Goal: Complete application form

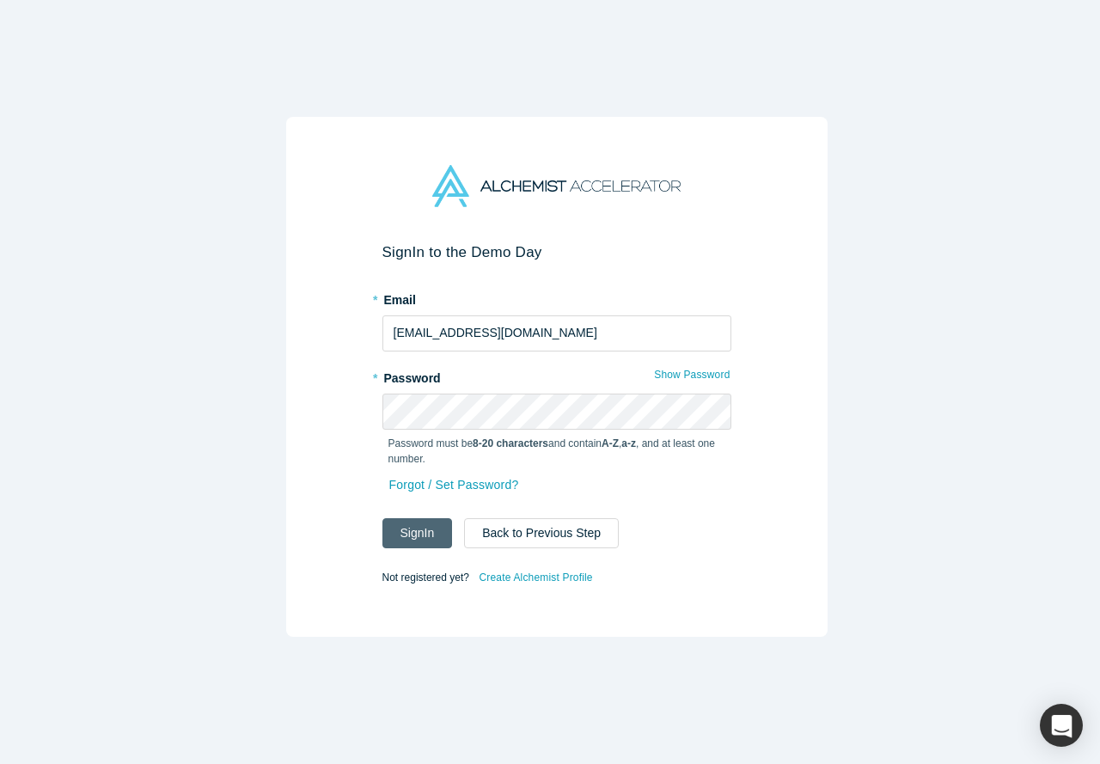
click at [409, 518] on button "Sign In" at bounding box center [417, 533] width 70 height 30
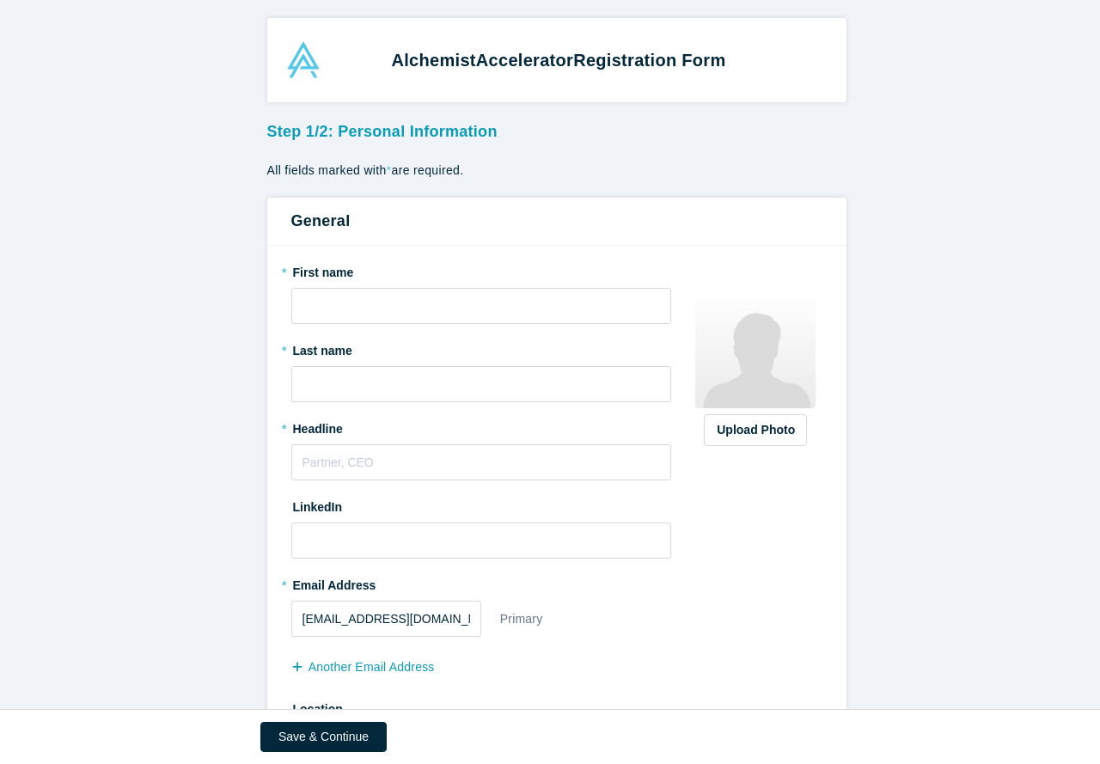
click at [299, 131] on h3 "Step 1/2: Personal Information" at bounding box center [556, 128] width 579 height 29
